Goal: Communication & Community: Connect with others

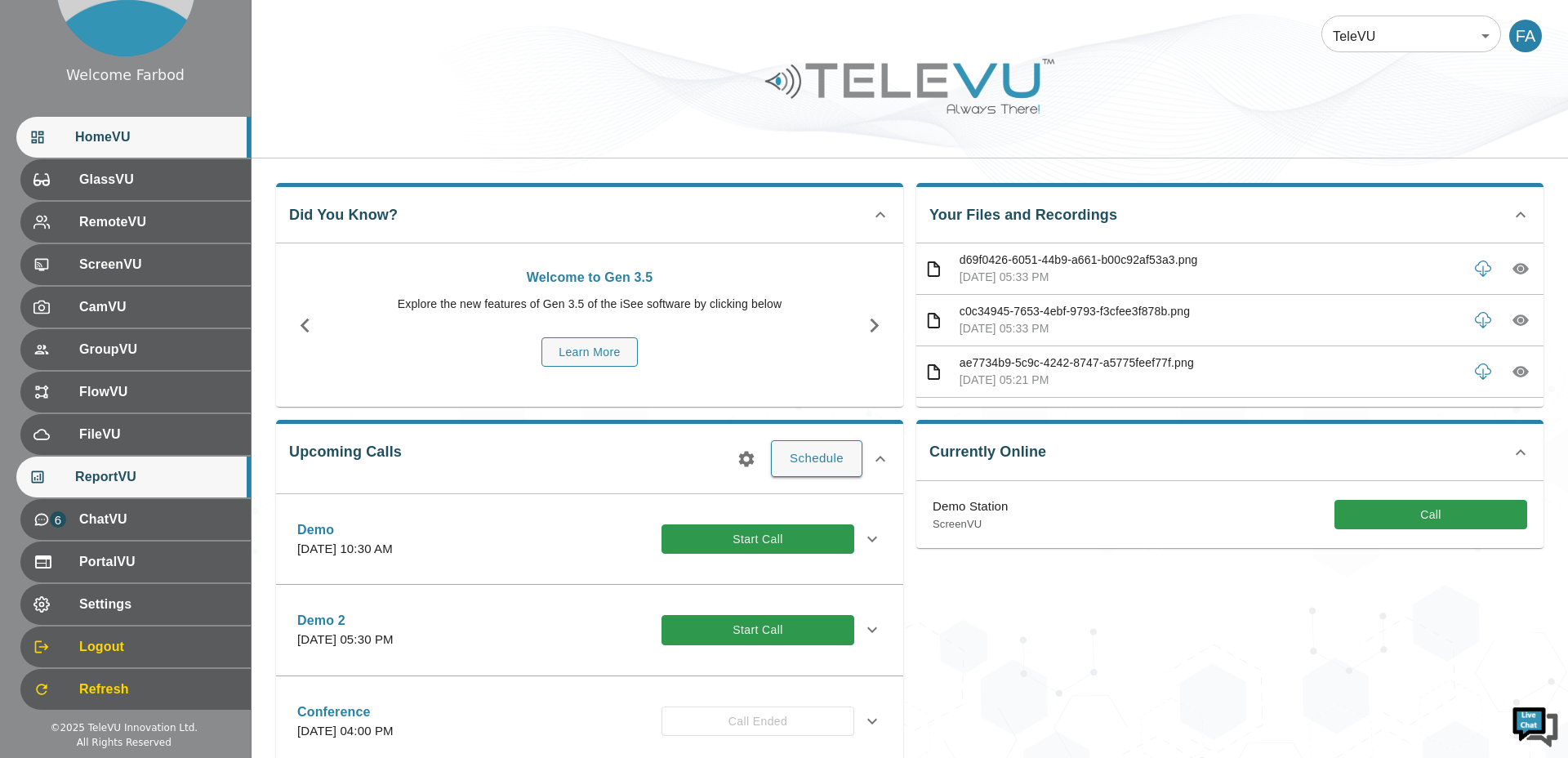
scroll to position [91, 0]
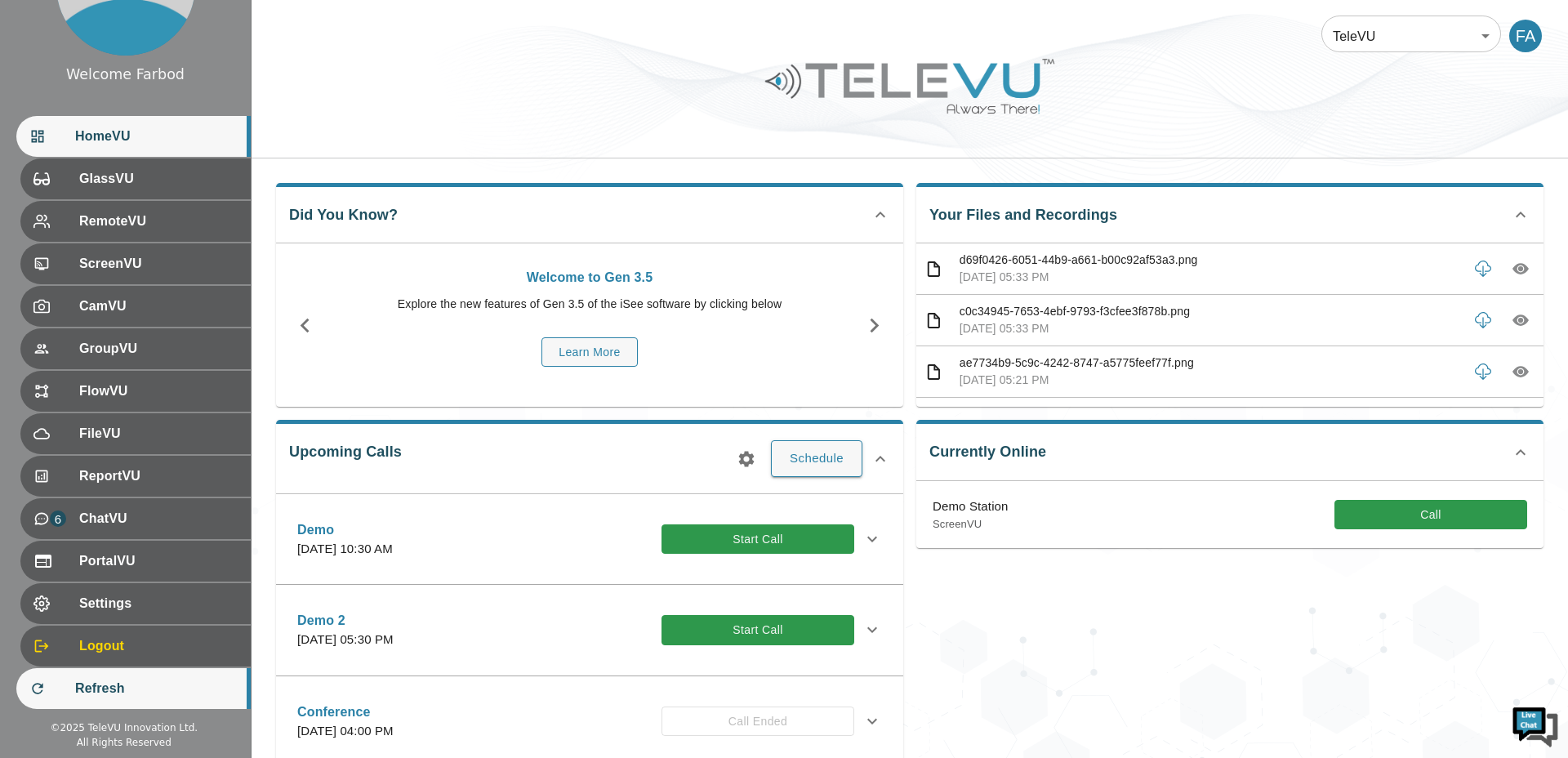
click at [99, 682] on span "Refresh" at bounding box center [157, 688] width 163 height 20
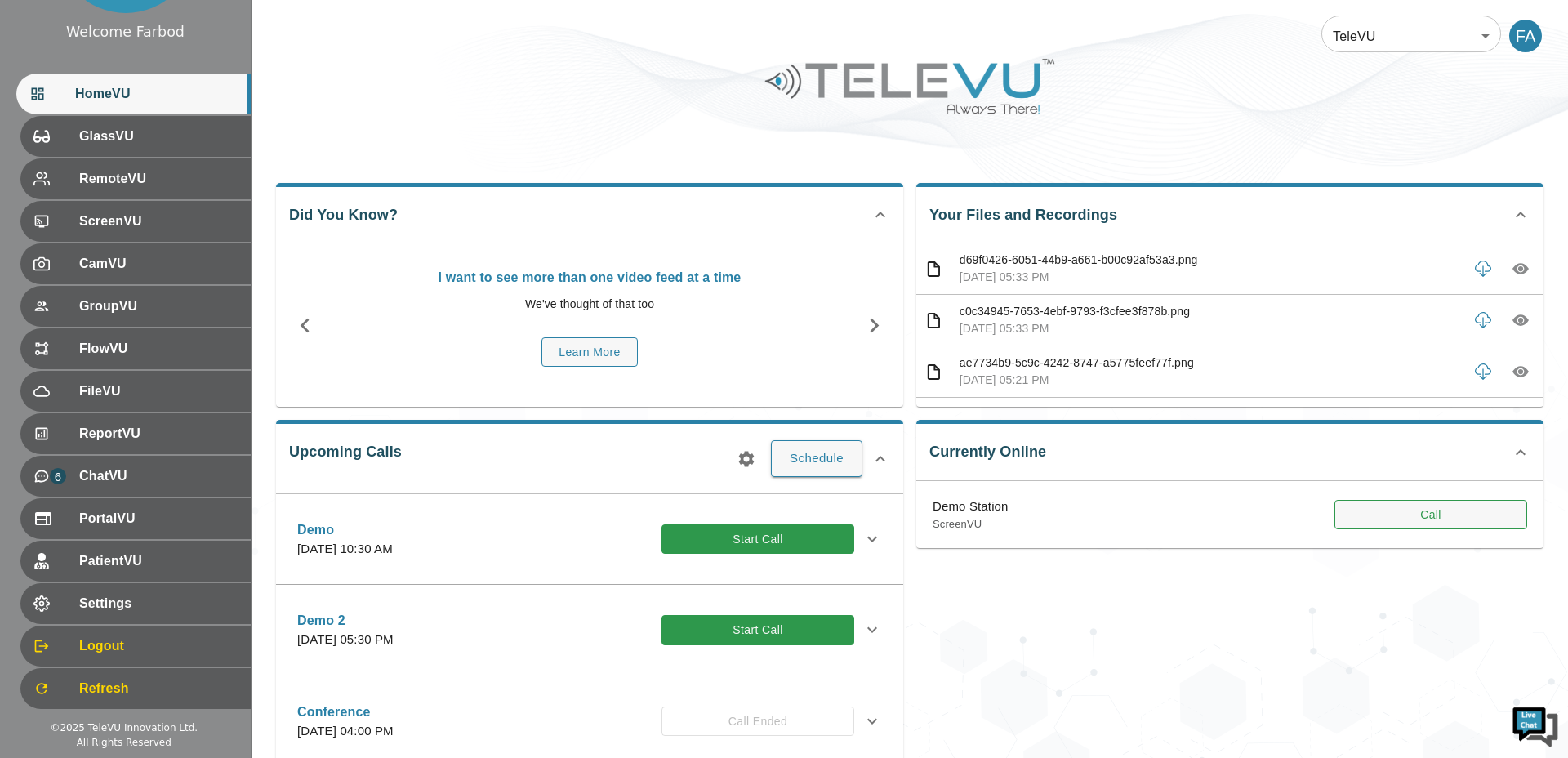
click at [1368, 516] on button "Call" at bounding box center [1430, 514] width 193 height 30
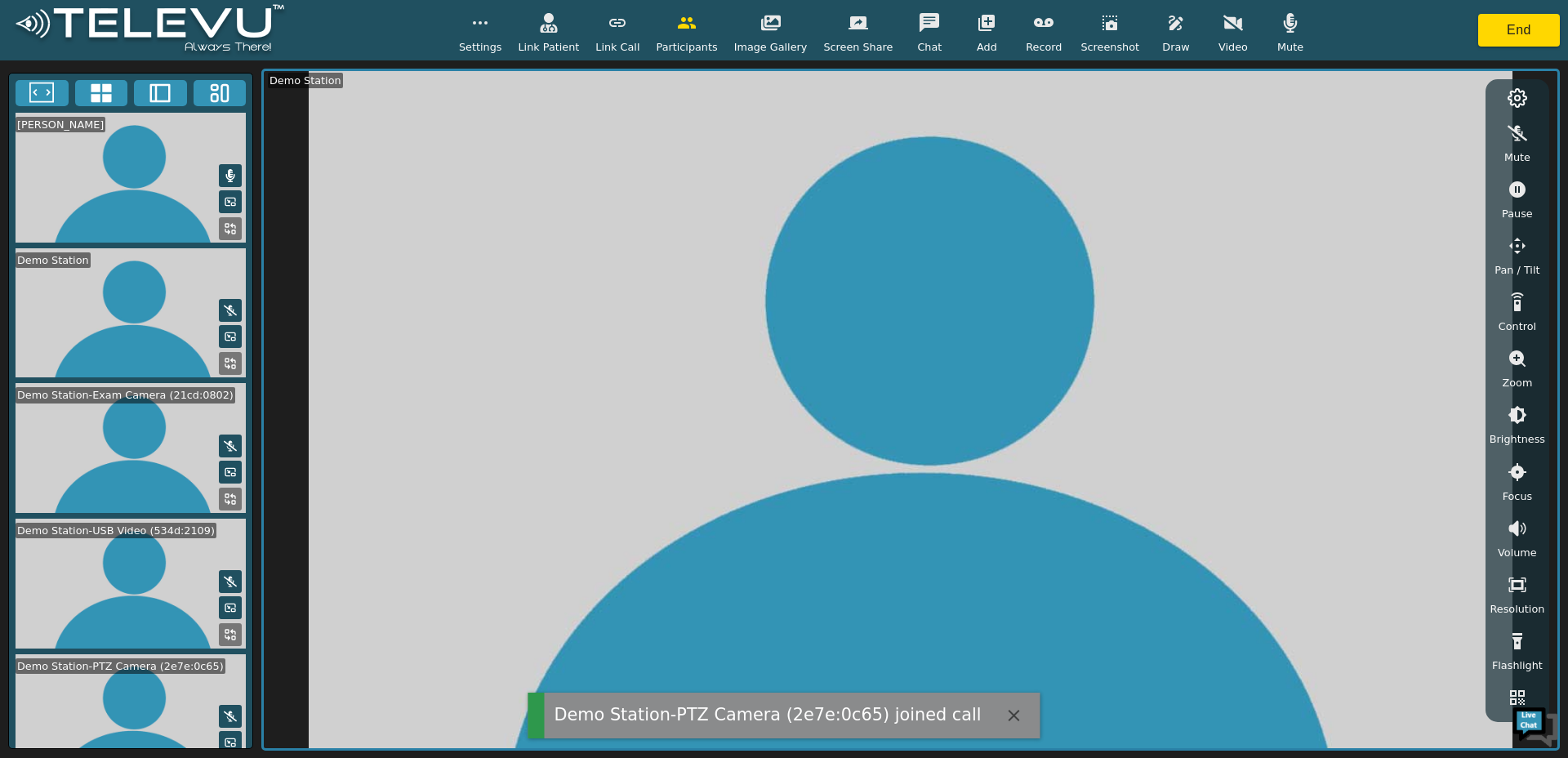
scroll to position [19, 0]
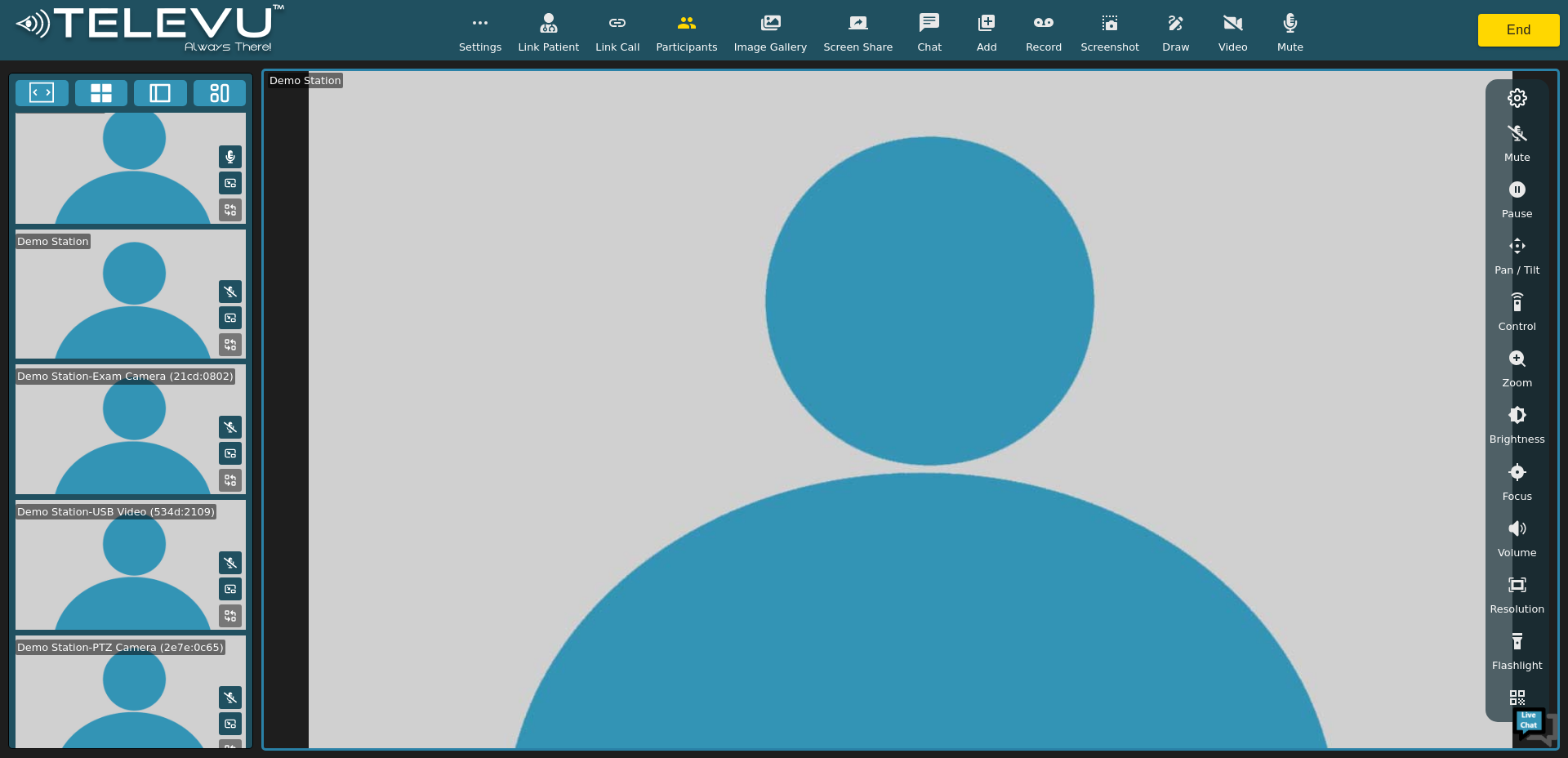
click at [227, 739] on button at bounding box center [229, 750] width 23 height 23
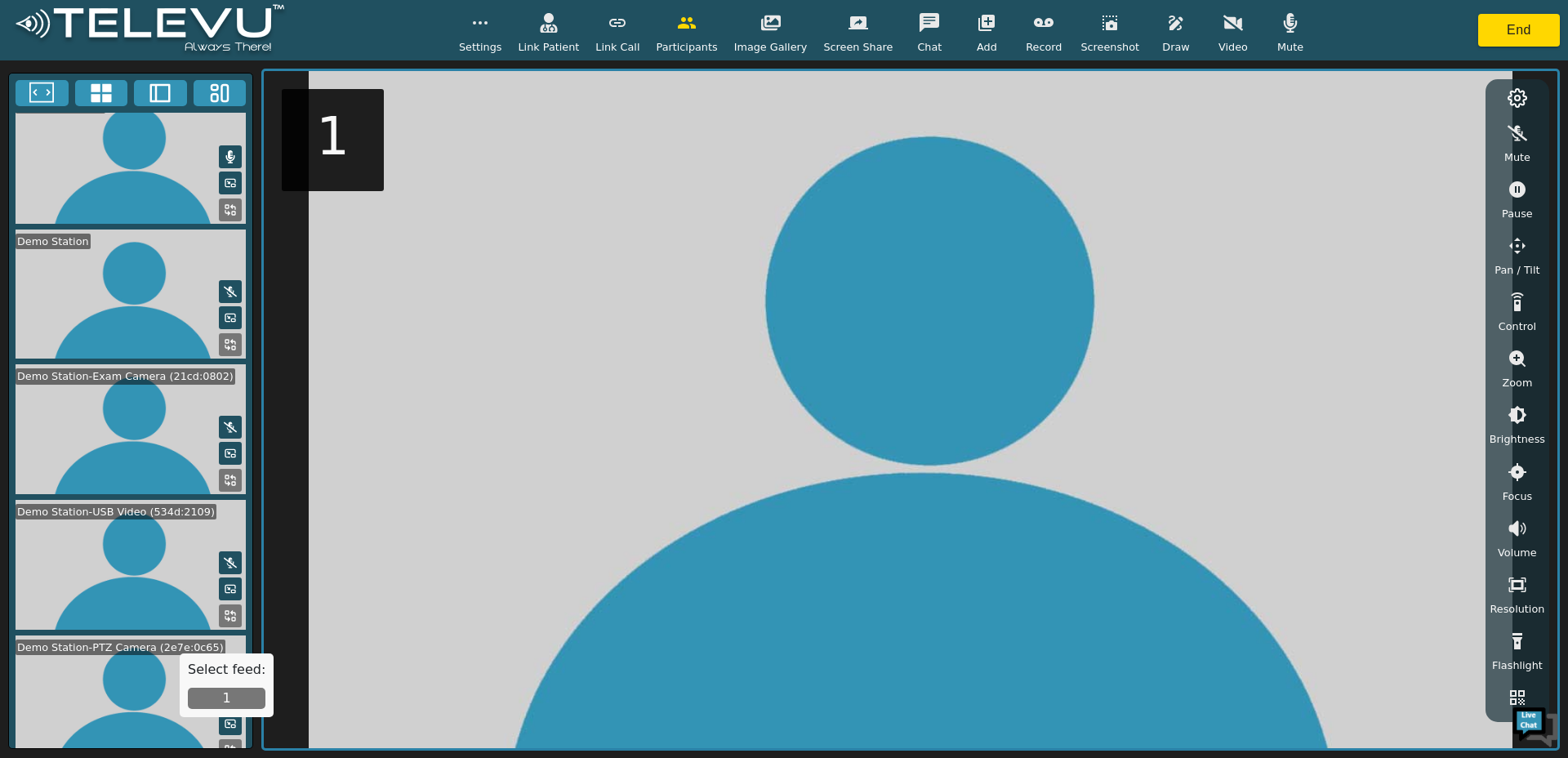
click at [223, 694] on button "1" at bounding box center [226, 698] width 77 height 22
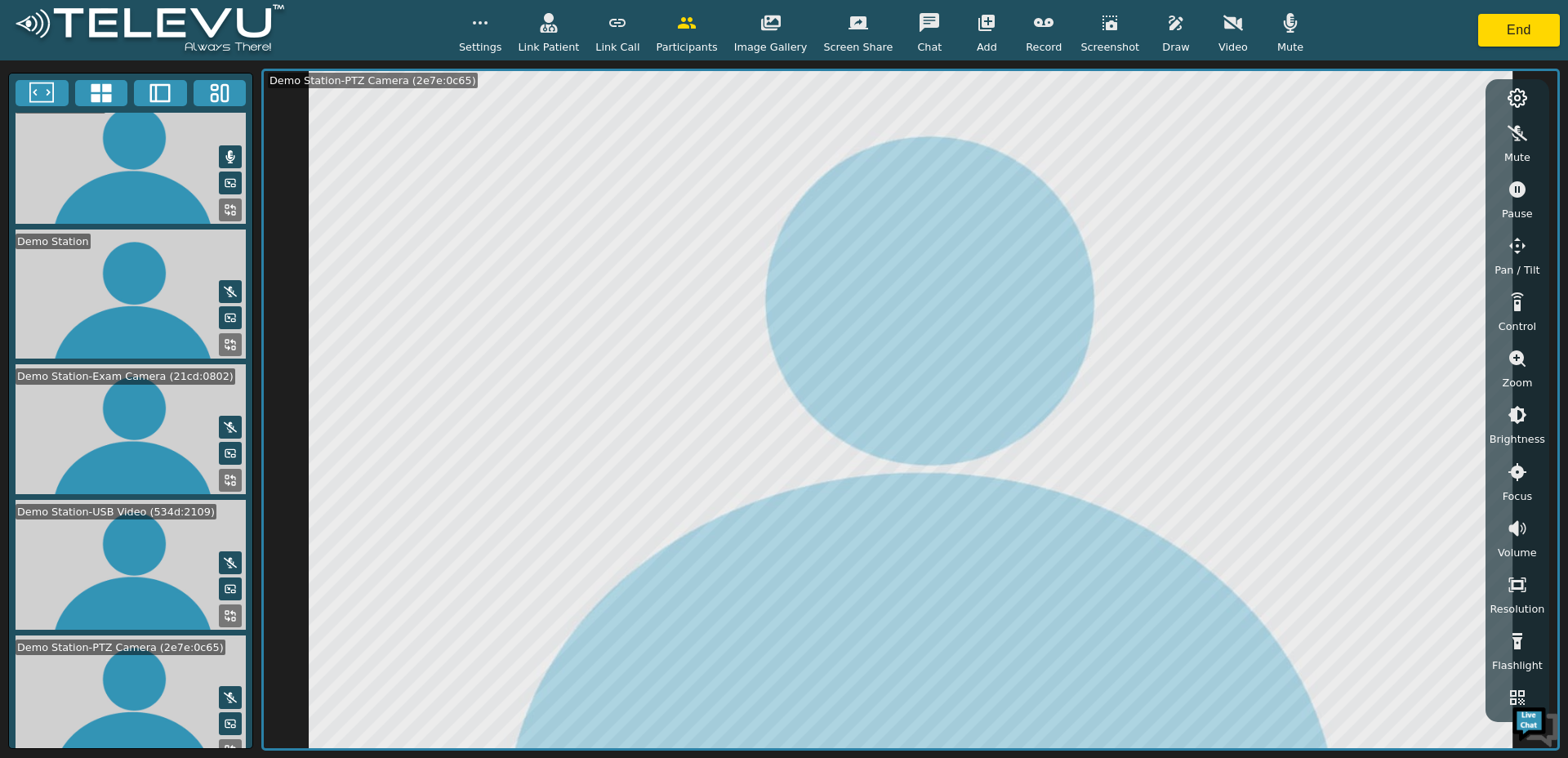
click at [1515, 251] on icon "button" at bounding box center [1517, 246] width 17 height 17
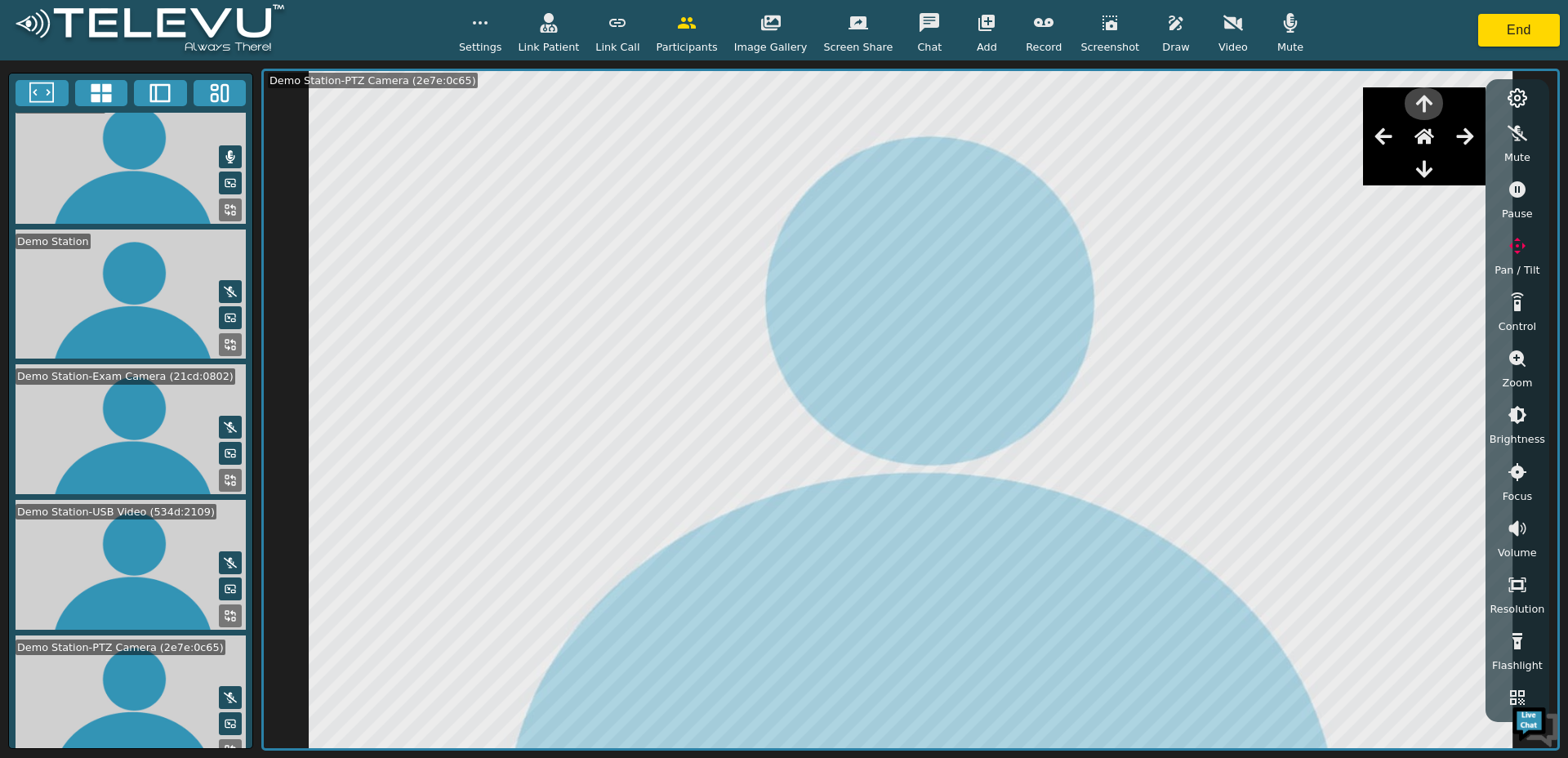
click at [1419, 115] on button "button" at bounding box center [1424, 103] width 41 height 32
click at [1511, 248] on icon "button" at bounding box center [1517, 246] width 20 height 20
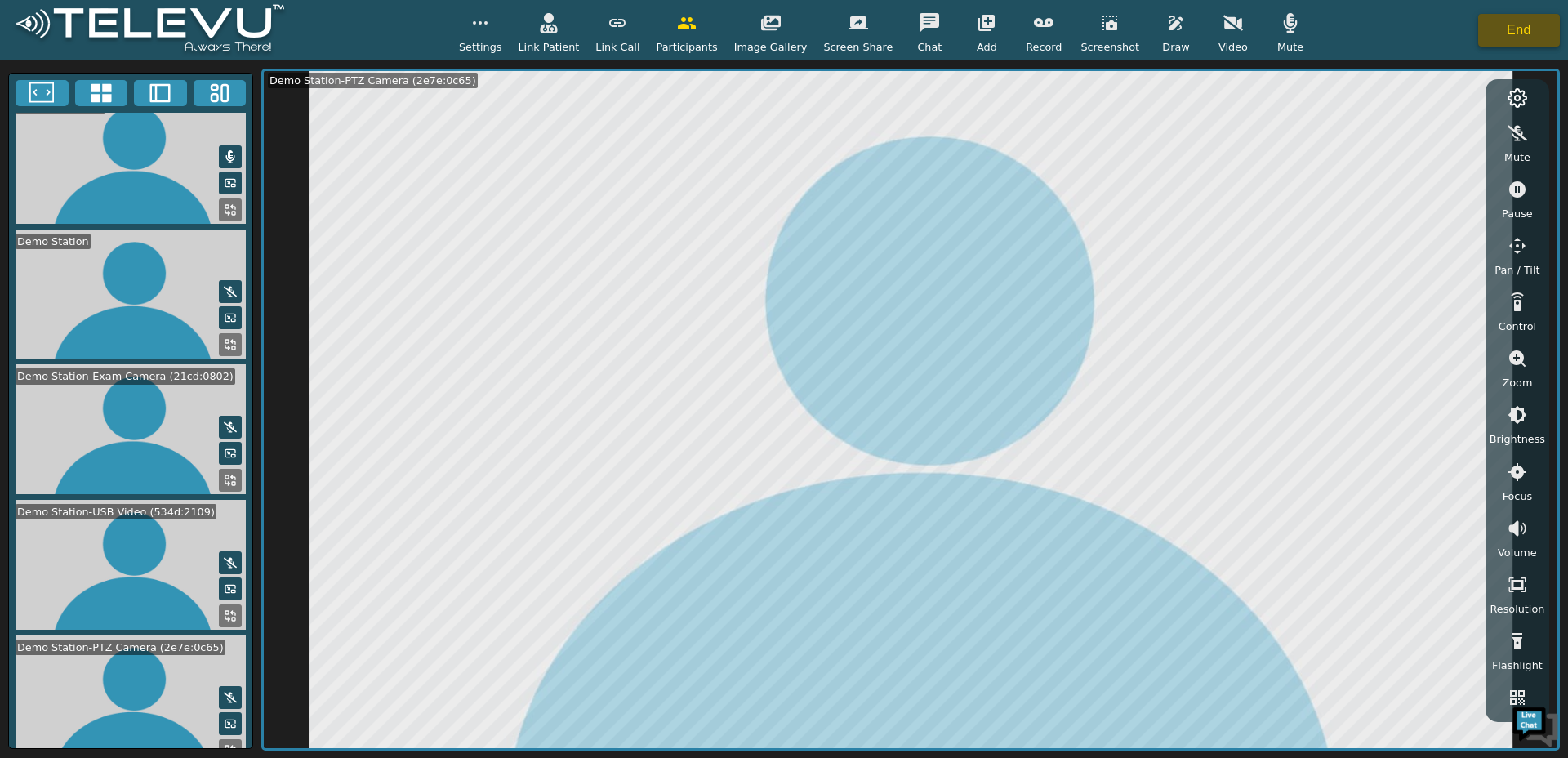
click at [1512, 40] on button "End" at bounding box center [1518, 29] width 81 height 32
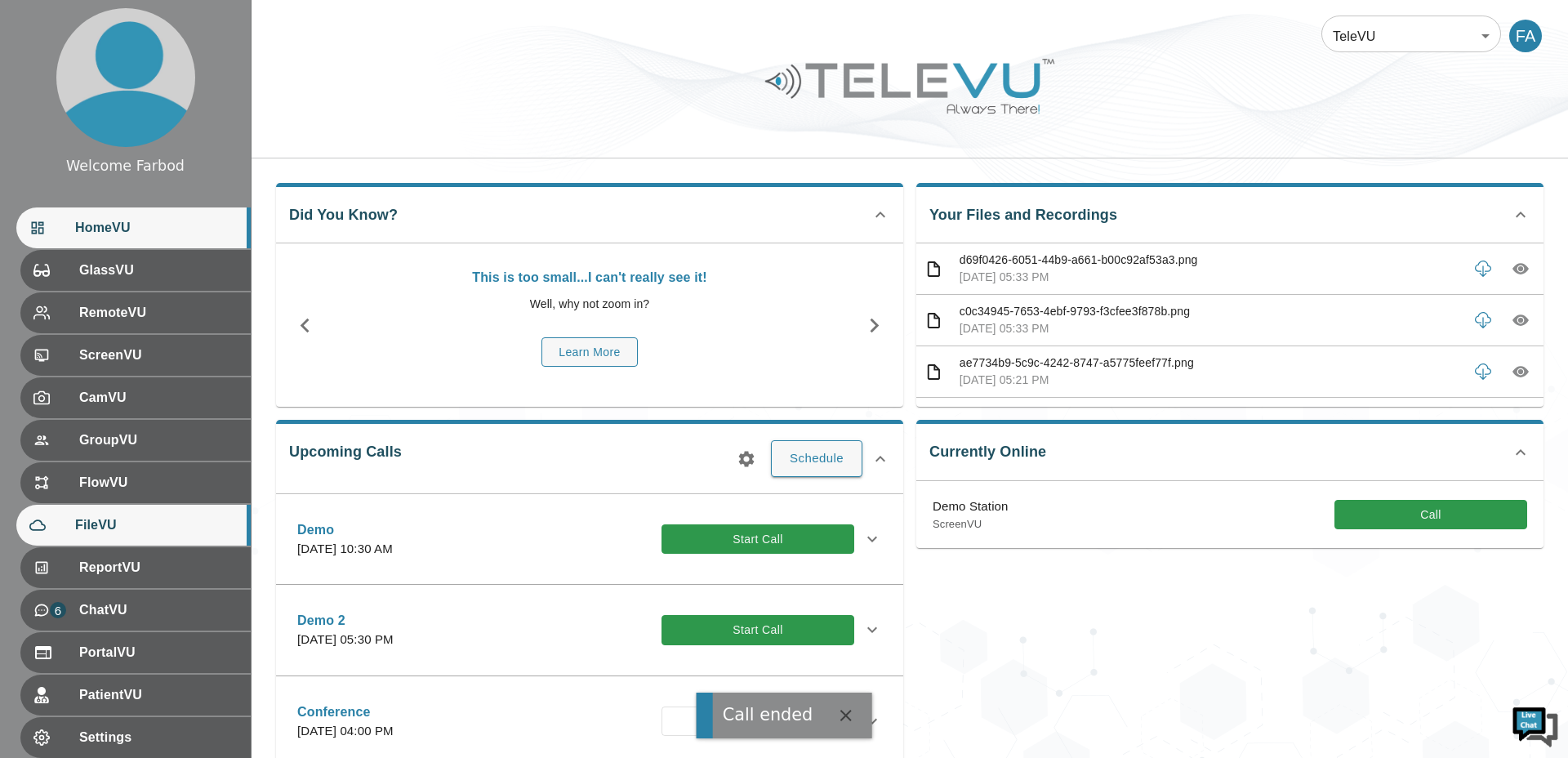
scroll to position [134, 0]
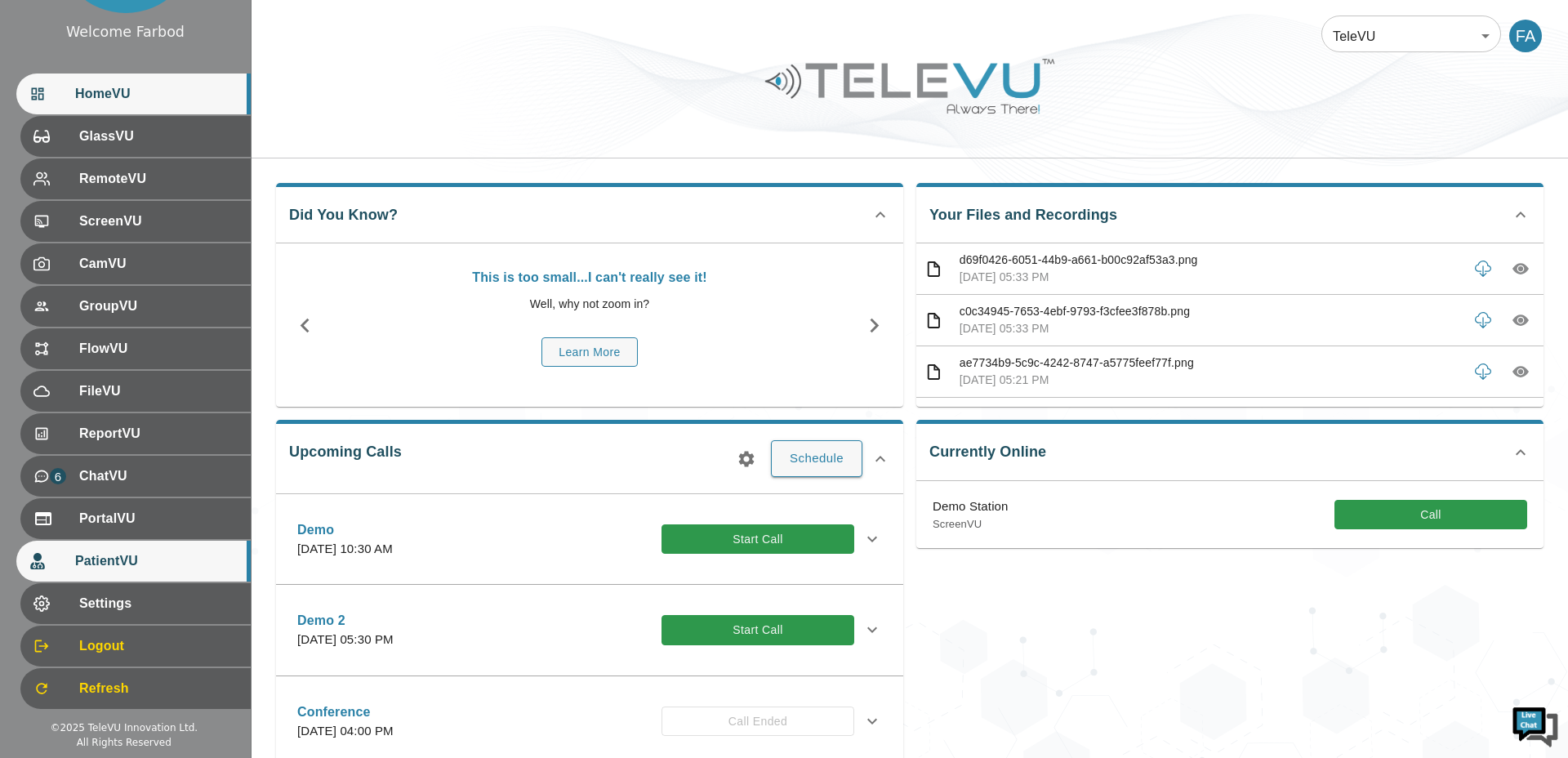
click at [133, 555] on span "PatientVU" at bounding box center [157, 561] width 163 height 20
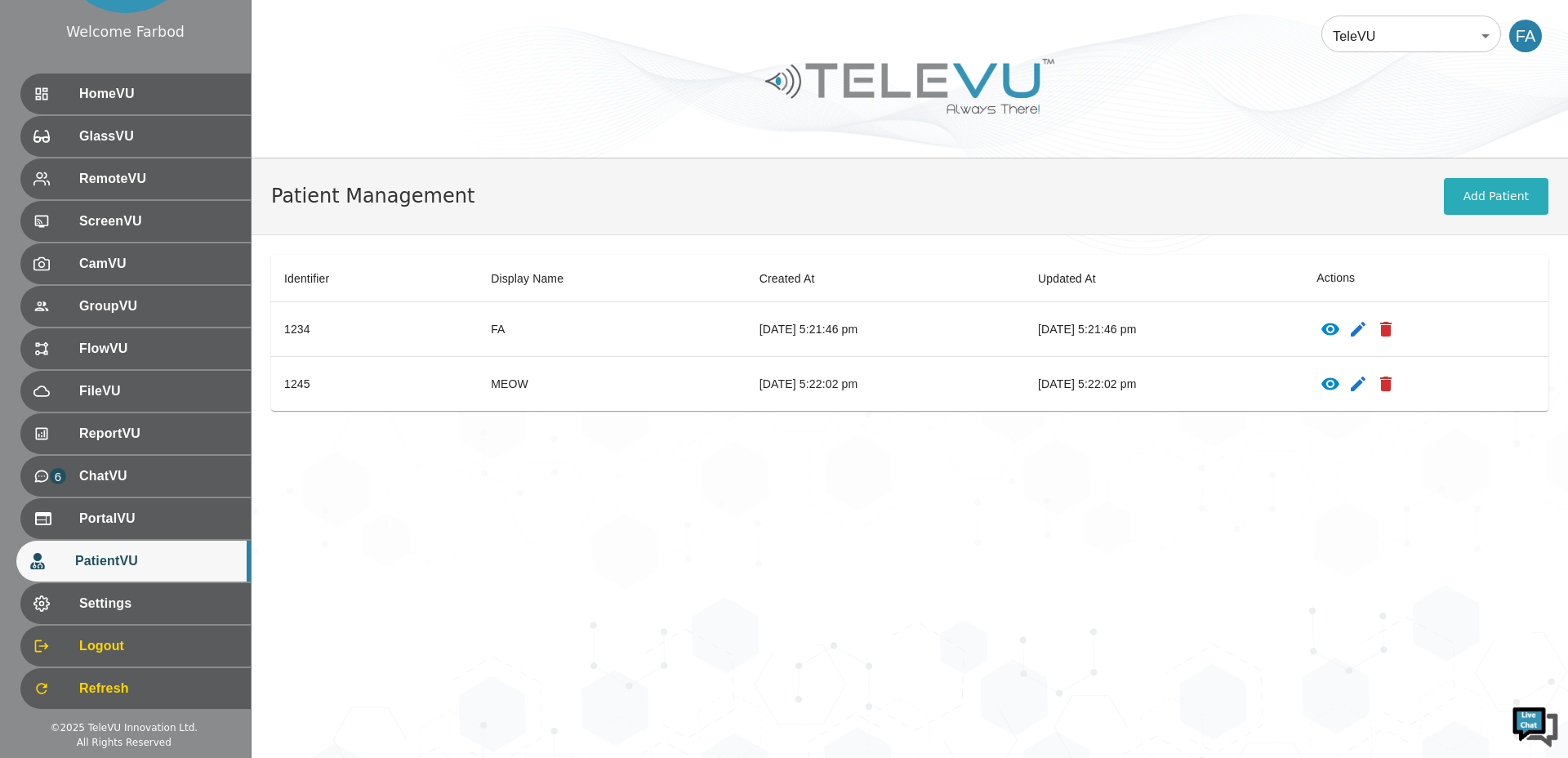
click at [1379, 9] on div "TeleVU 1 ​ FA" at bounding box center [910, 25] width 1316 height 52
click at [1379, 24] on body "Welcome Farbod HomeVU GlassVU RemoteVU ScreenVU CamVU GroupVU FlowVU FileVU Rep…" at bounding box center [784, 379] width 1568 height 758
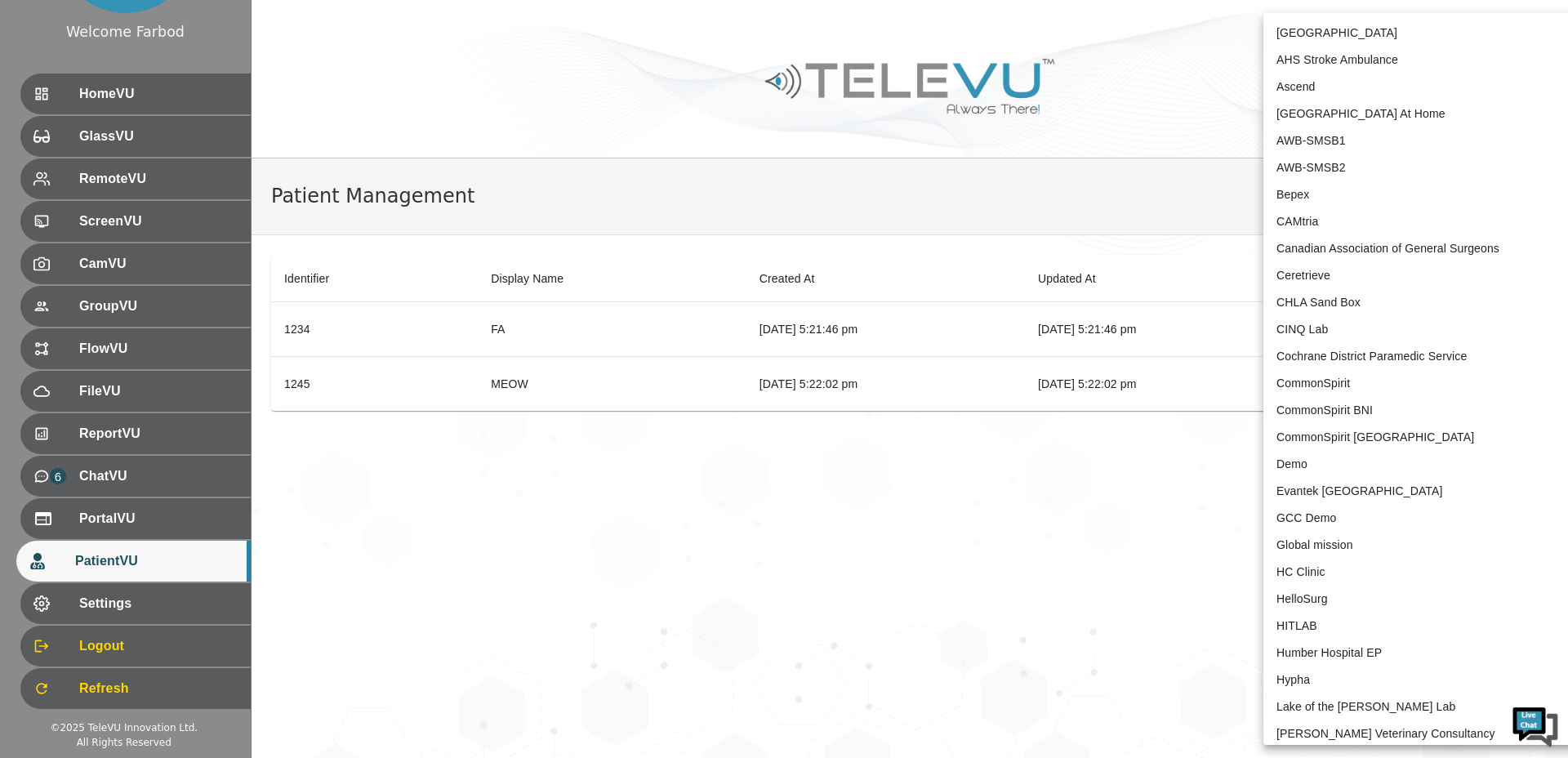
scroll to position [3296, 0]
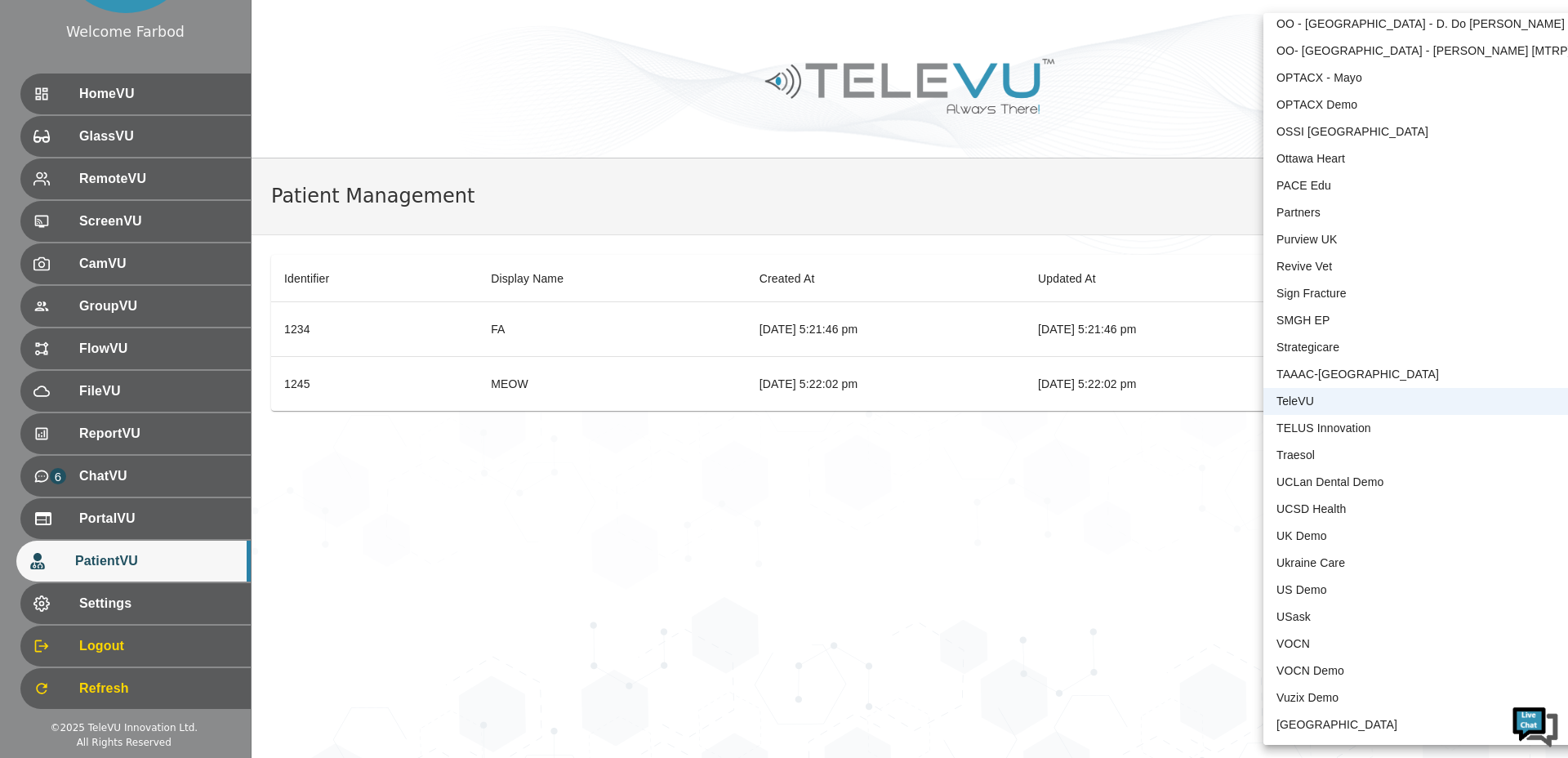
click at [1311, 366] on li "TAAAC-Ethiopia" at bounding box center [1433, 375] width 339 height 27
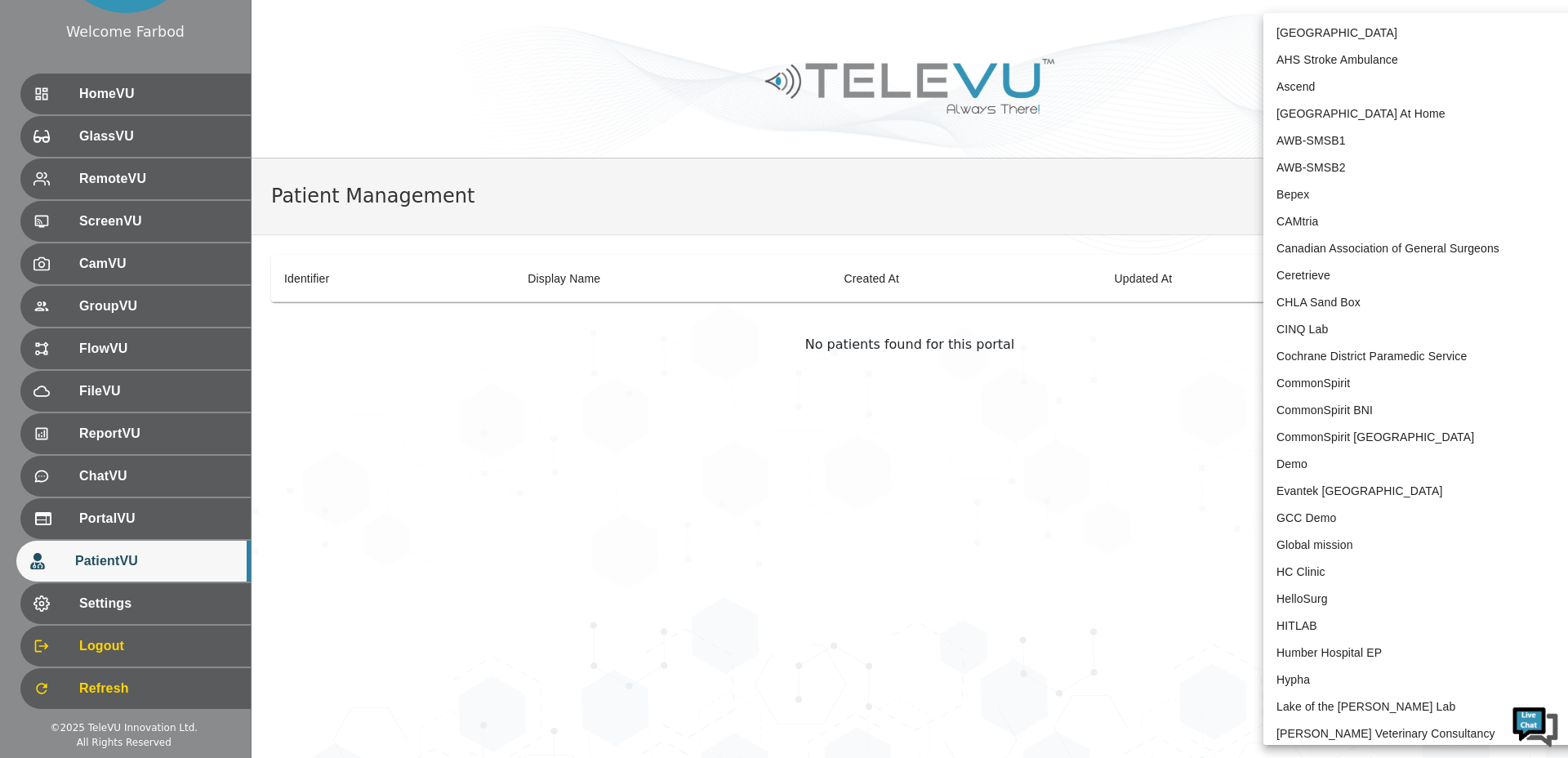
click at [1405, 35] on body "Welcome Farbod HomeVU GlassVU RemoteVU ScreenVU CamVU GroupVU FlowVU FileVU Rep…" at bounding box center [784, 379] width 1568 height 758
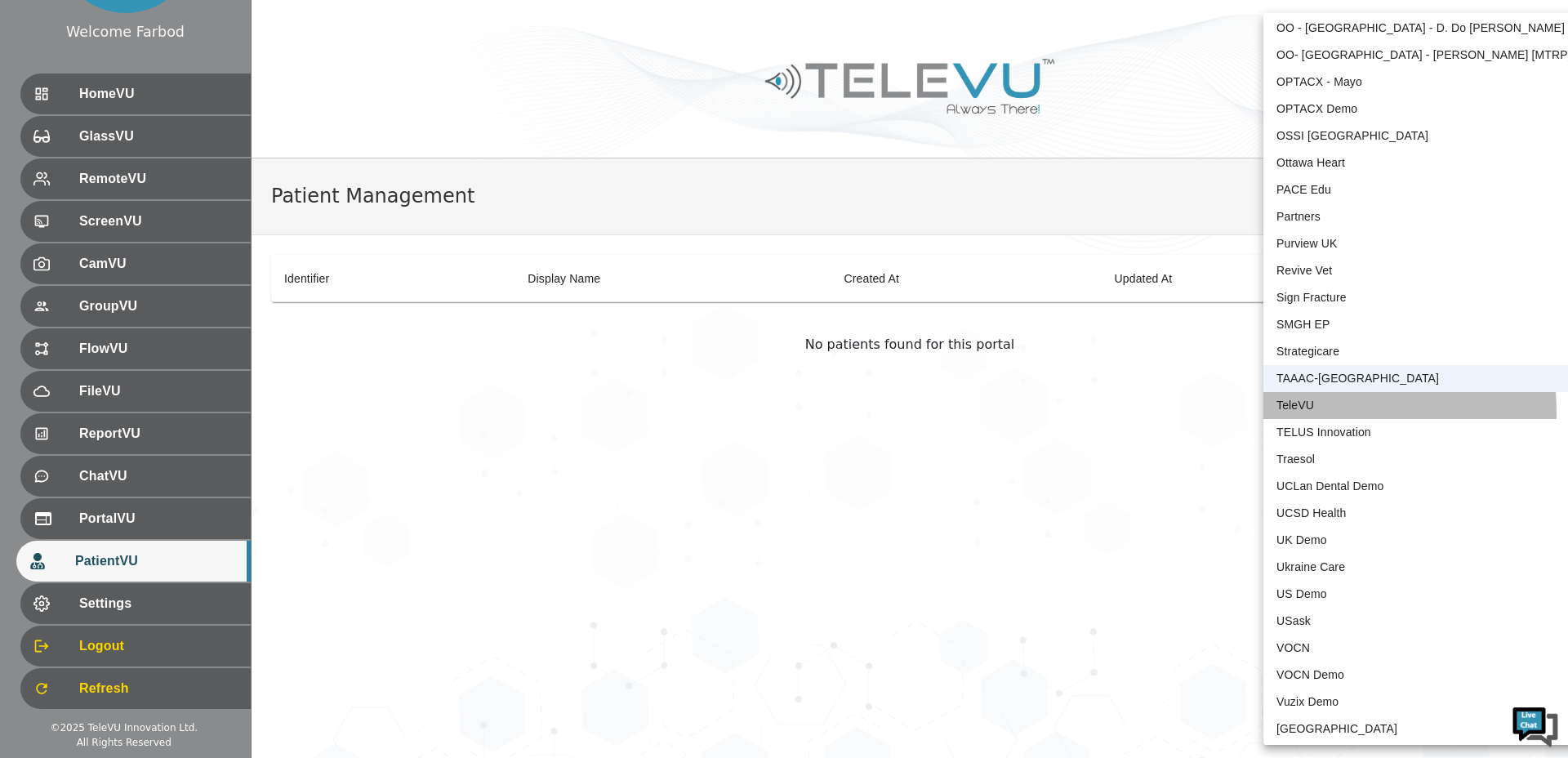
click at [1300, 412] on li "TeleVU" at bounding box center [1433, 405] width 339 height 27
type input "1"
